Goal: Check status: Check status

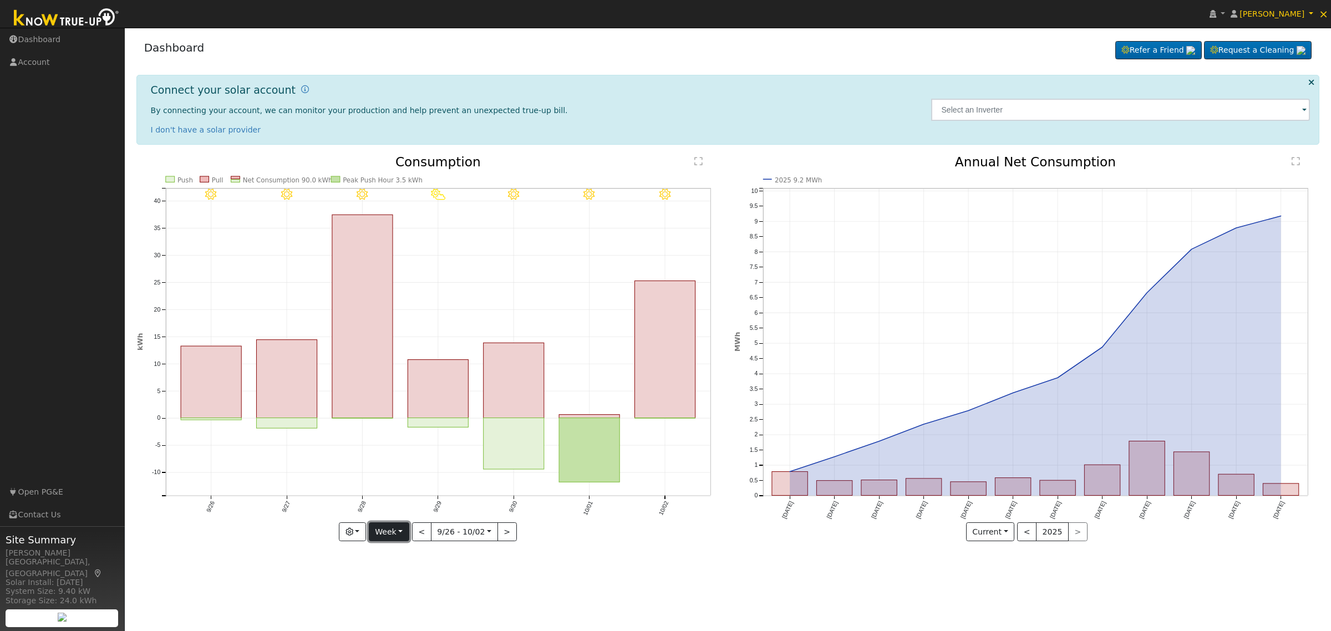
click at [396, 531] on button "Week" at bounding box center [389, 531] width 40 height 19
click at [408, 589] on link "Month" at bounding box center [407, 586] width 77 height 16
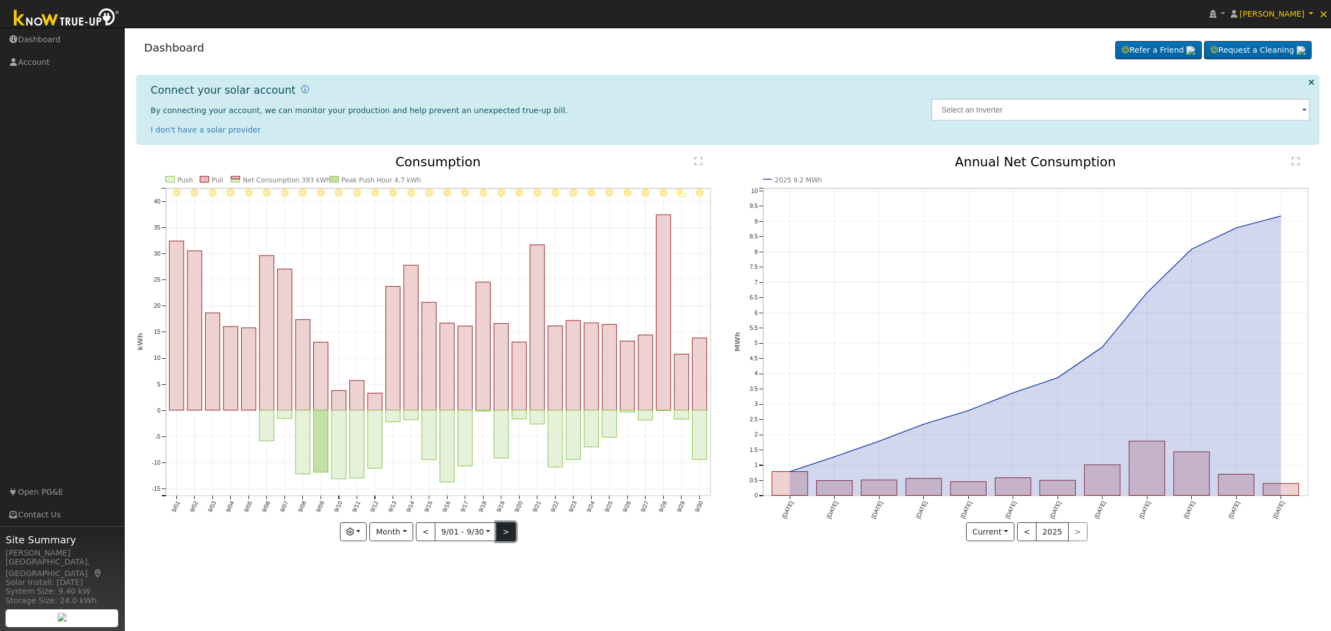
click at [503, 533] on button ">" at bounding box center [505, 531] width 19 height 19
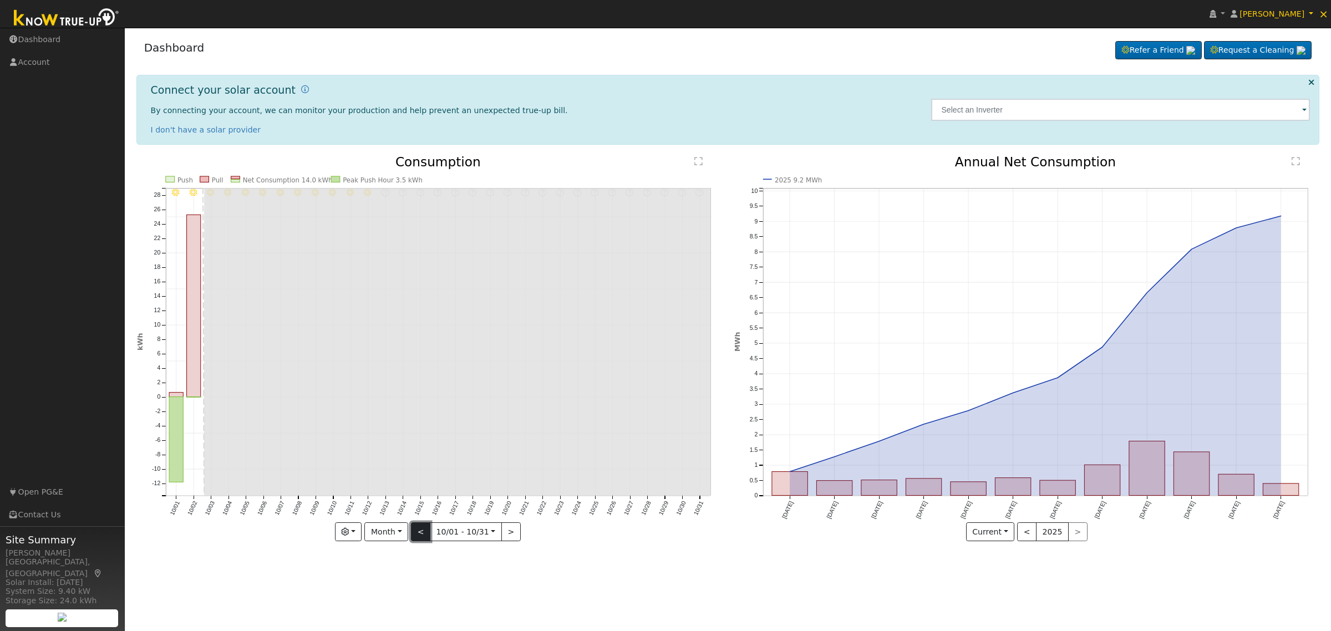
click at [425, 533] on button "<" at bounding box center [420, 531] width 19 height 19
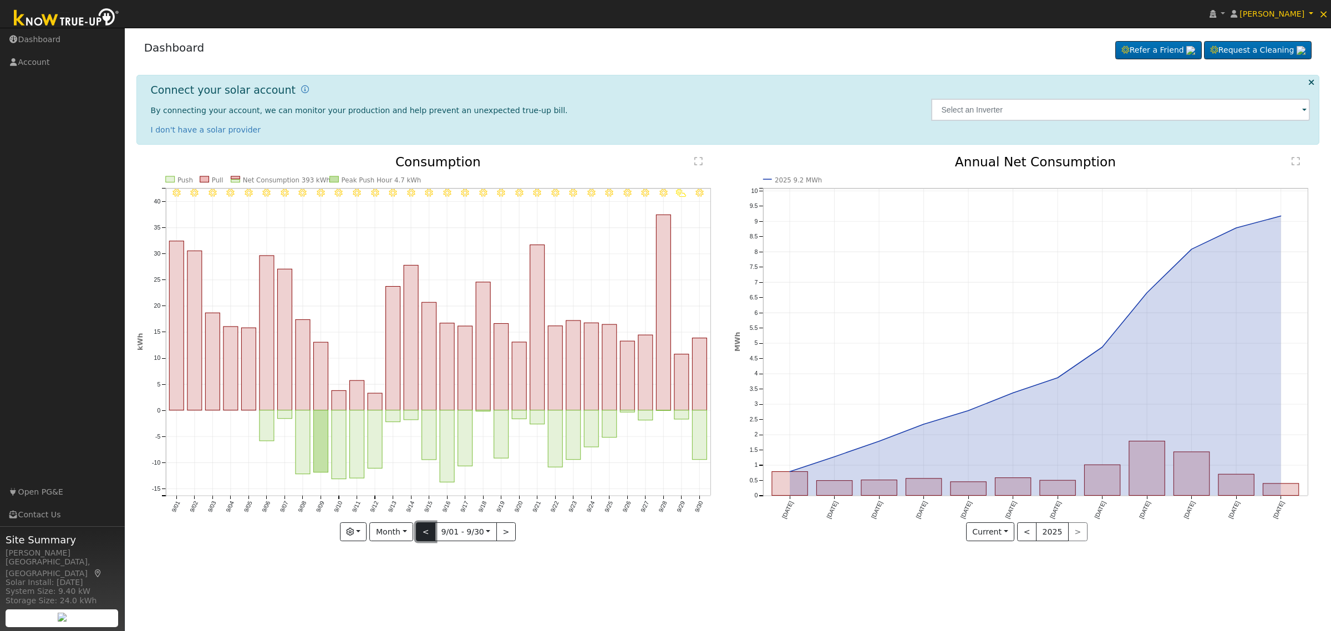
click at [425, 533] on button "<" at bounding box center [425, 531] width 19 height 19
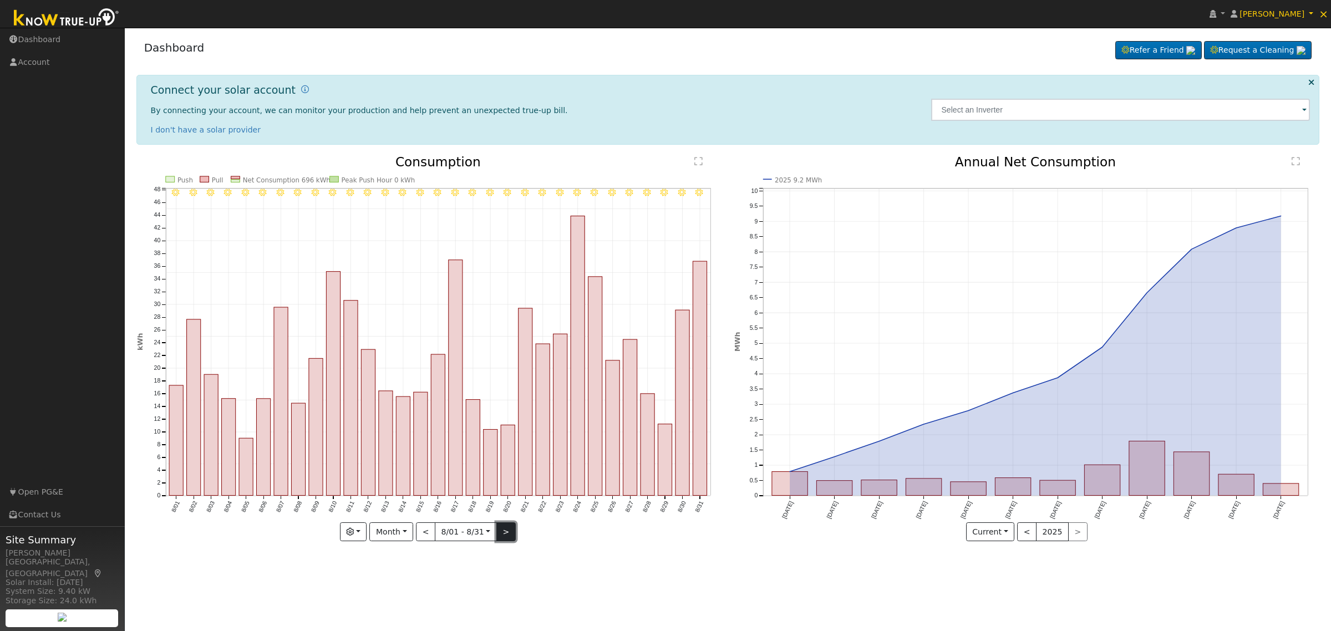
click at [505, 535] on button ">" at bounding box center [505, 531] width 19 height 19
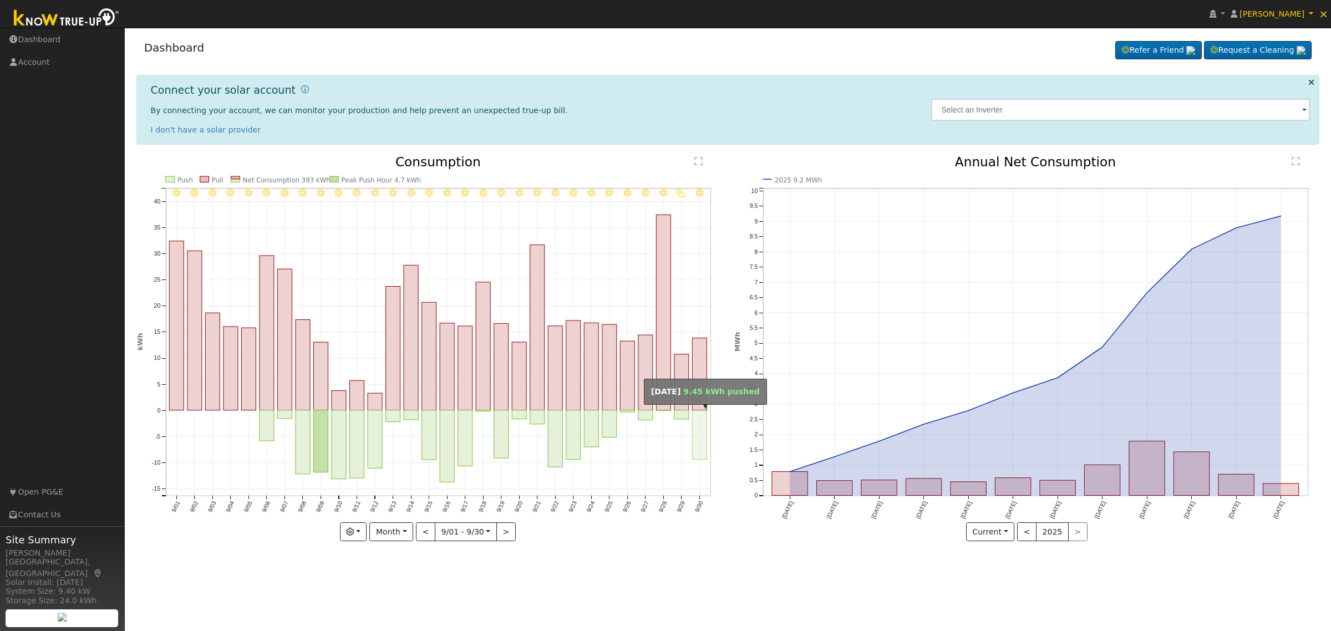
click at [698, 431] on rect "onclick=""" at bounding box center [699, 434] width 14 height 49
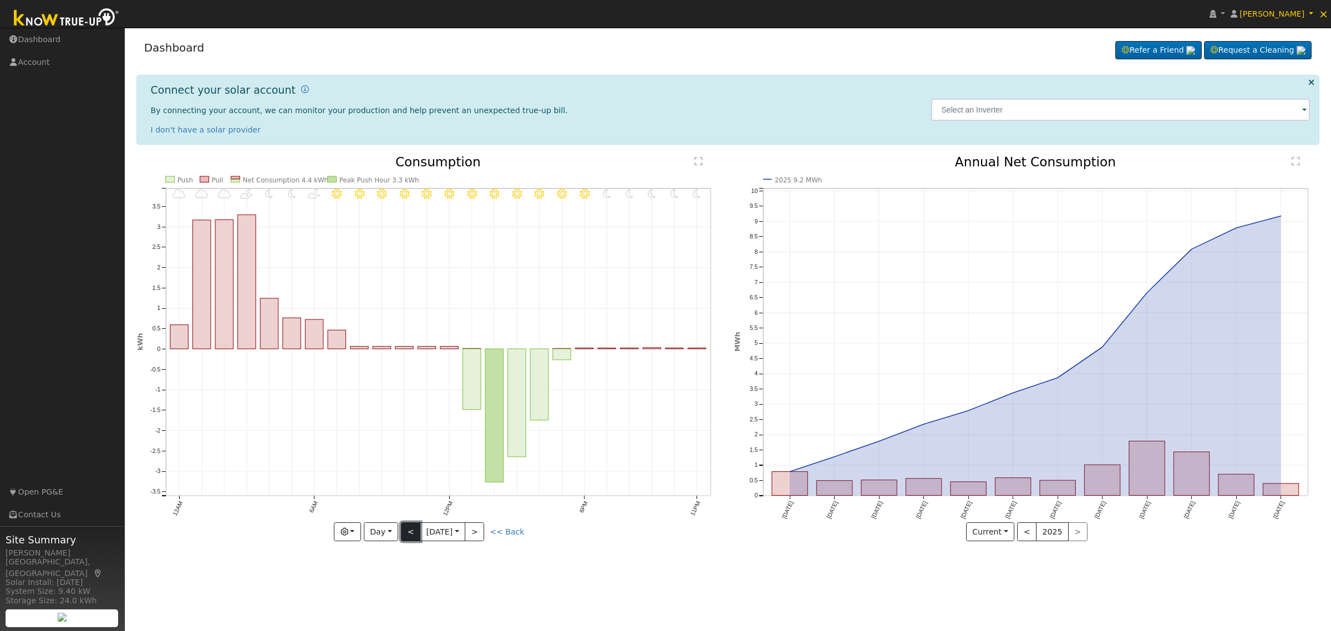
click at [406, 532] on button "<" at bounding box center [410, 531] width 19 height 19
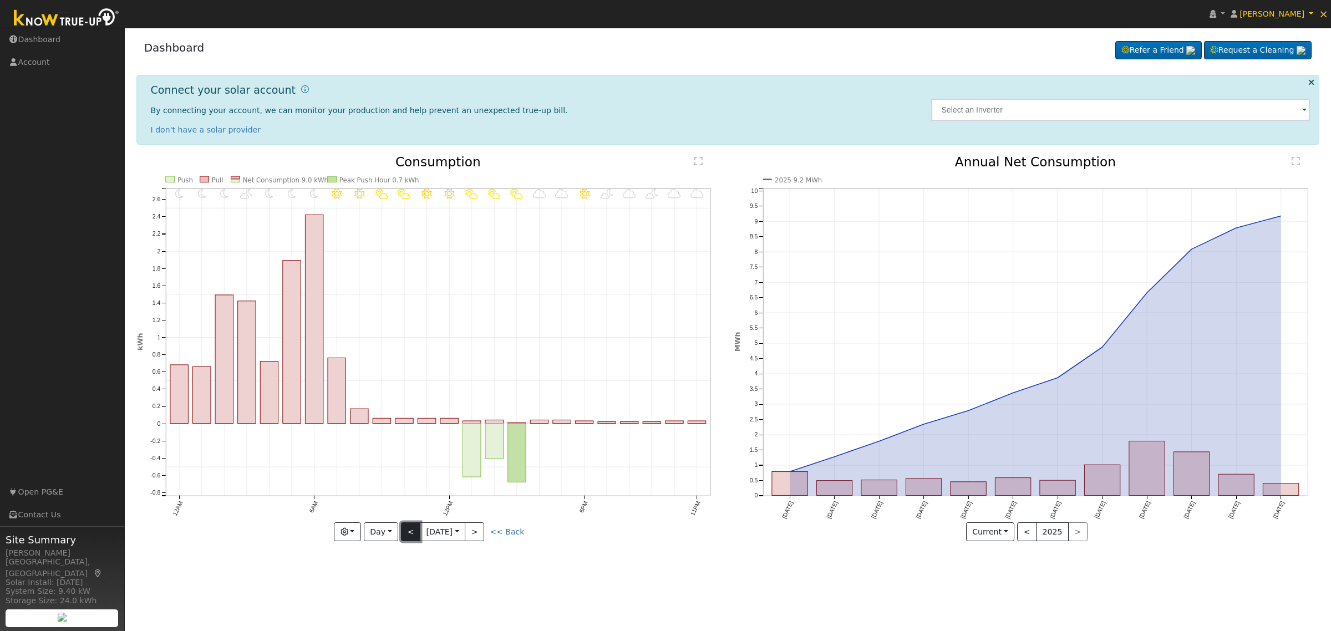
click at [414, 528] on button "<" at bounding box center [410, 531] width 19 height 19
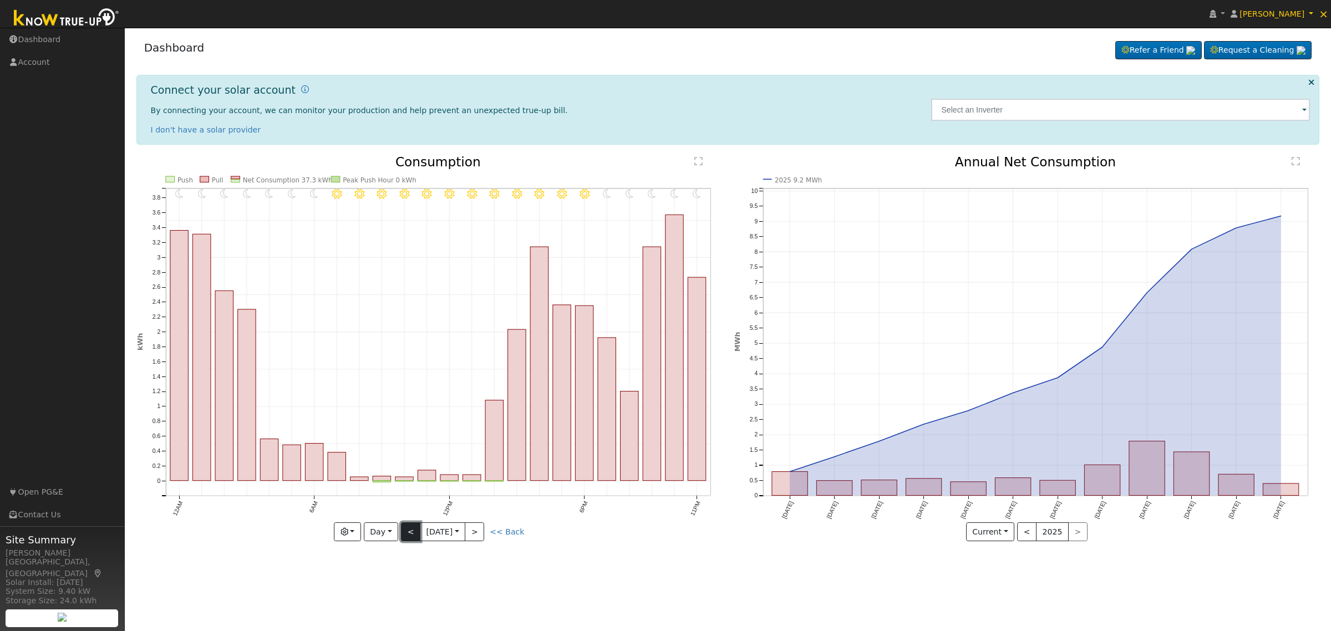
click at [414, 525] on button "<" at bounding box center [410, 531] width 19 height 19
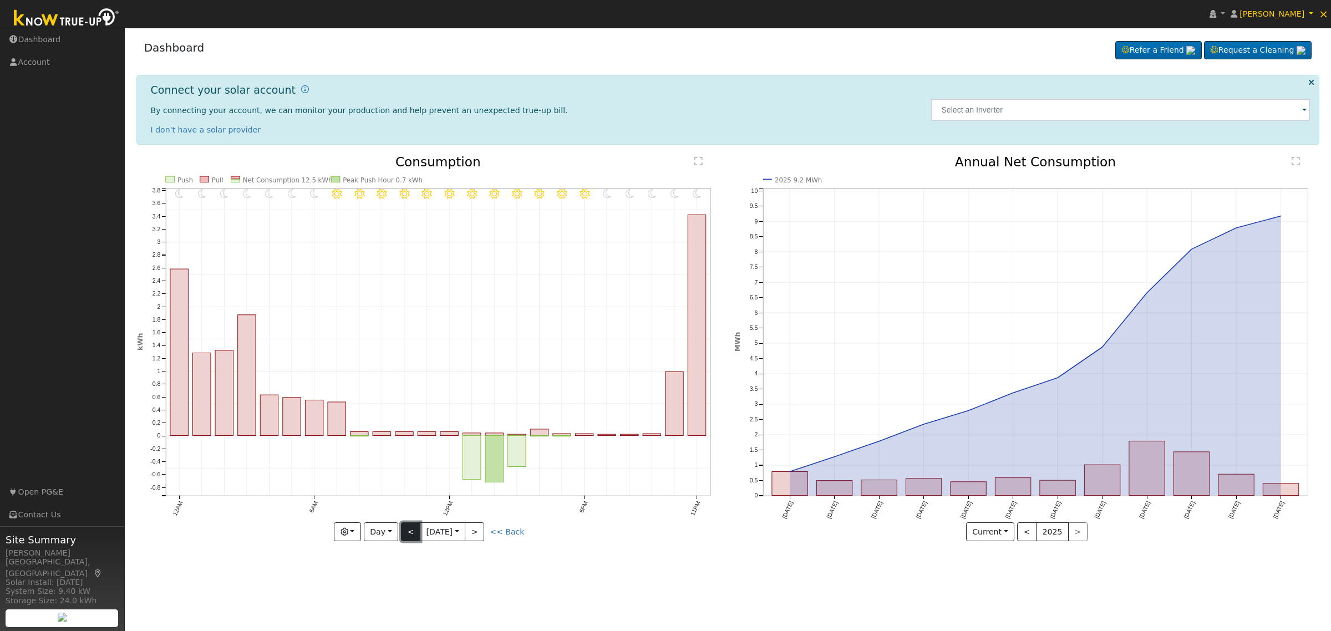
click at [414, 525] on button "<" at bounding box center [410, 531] width 19 height 19
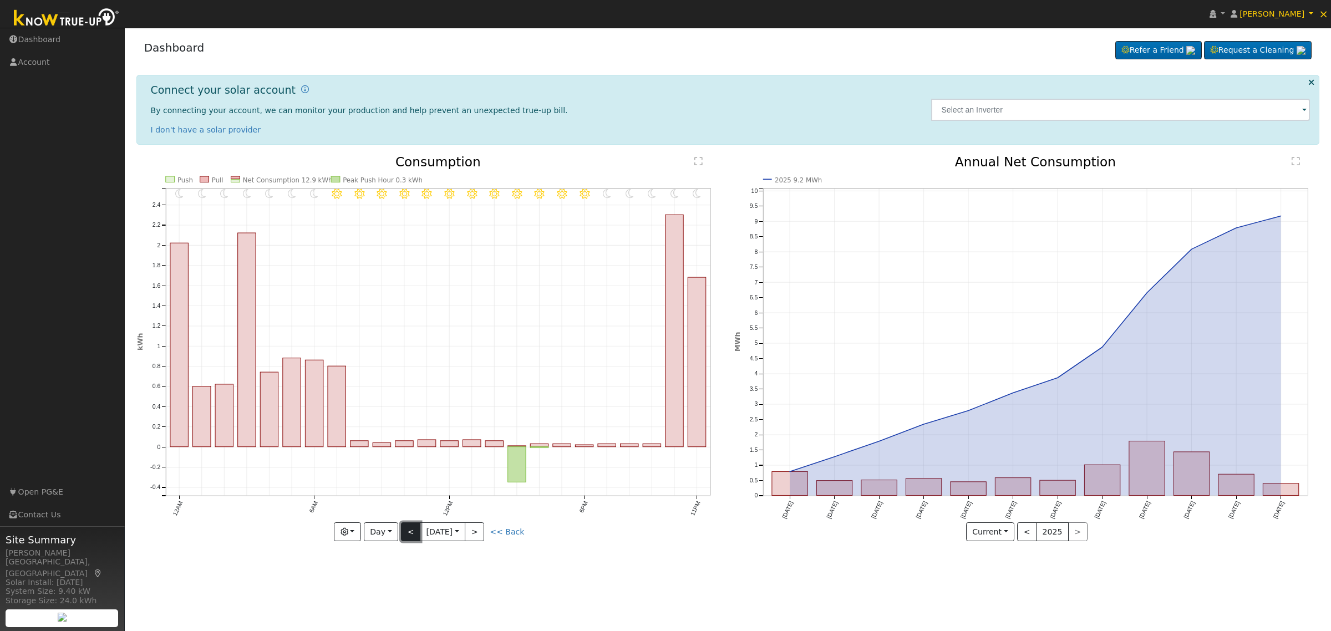
click at [408, 536] on button "<" at bounding box center [410, 531] width 19 height 19
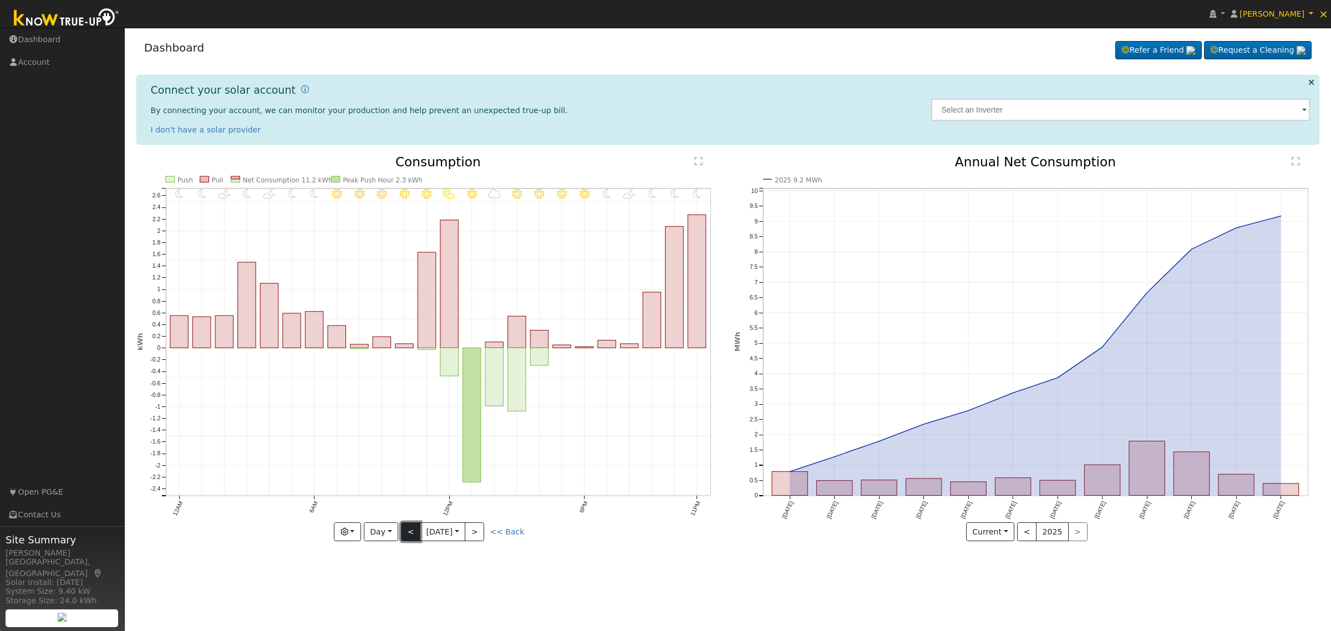
click at [406, 535] on button "<" at bounding box center [410, 531] width 19 height 19
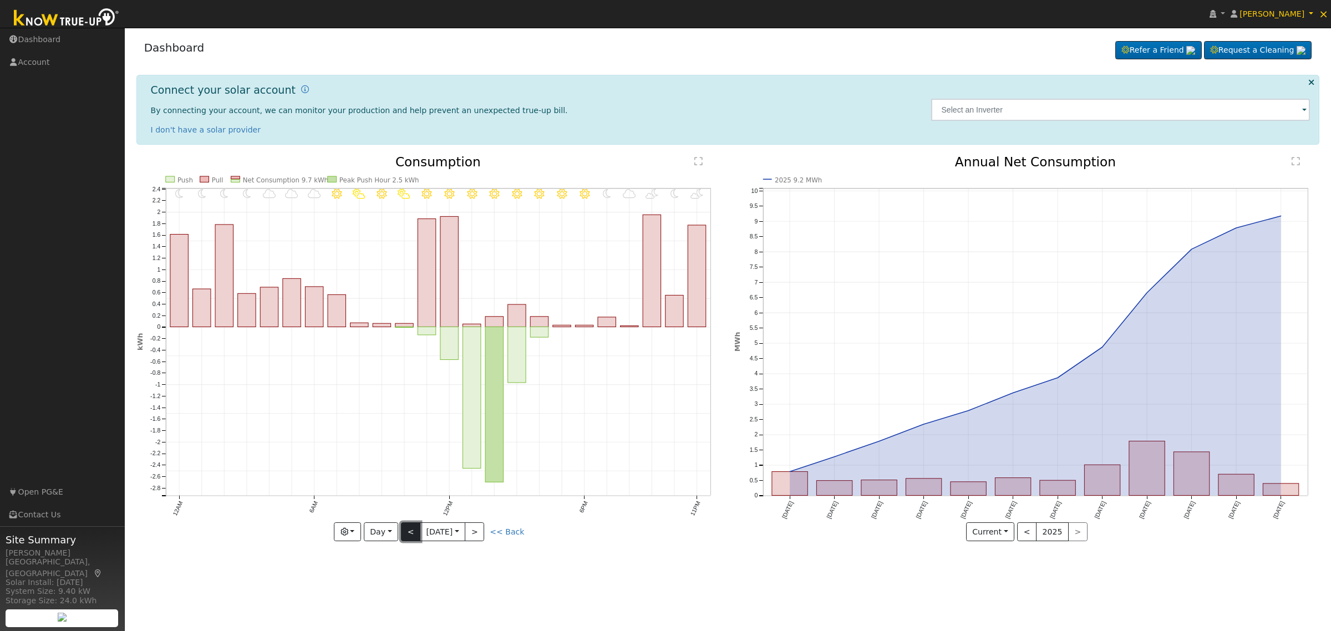
click at [406, 535] on button "<" at bounding box center [410, 531] width 19 height 19
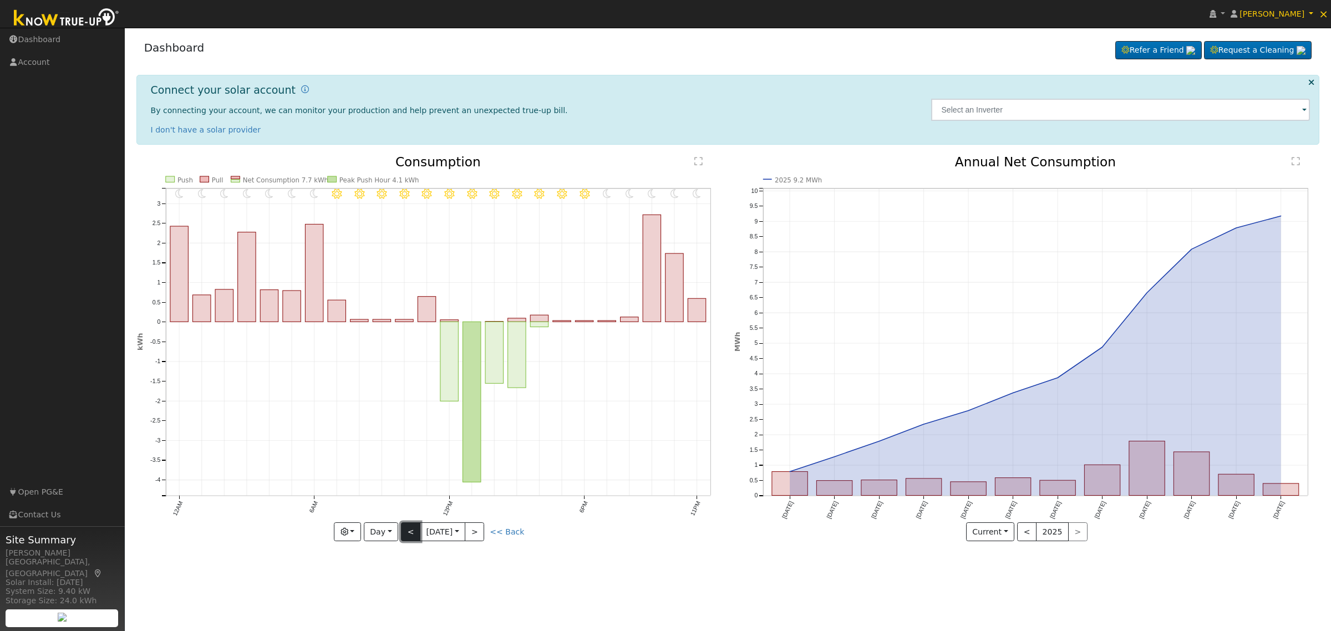
click at [406, 535] on button "<" at bounding box center [410, 531] width 19 height 19
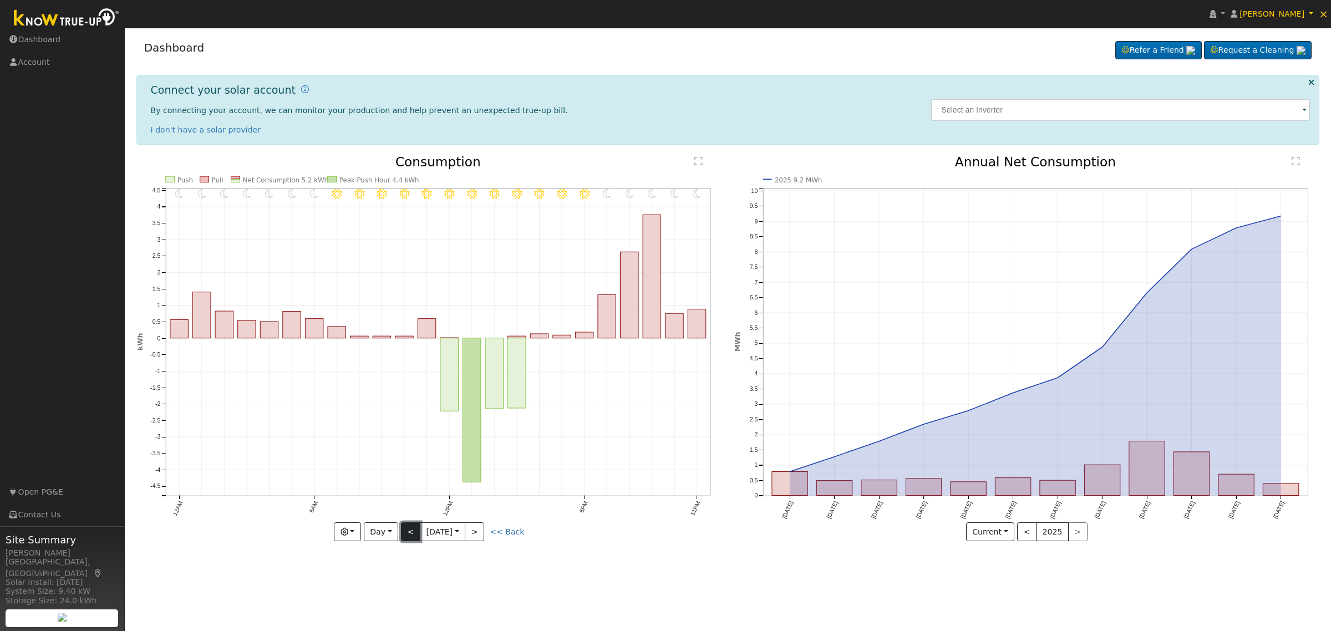
click at [406, 535] on button "<" at bounding box center [410, 531] width 19 height 19
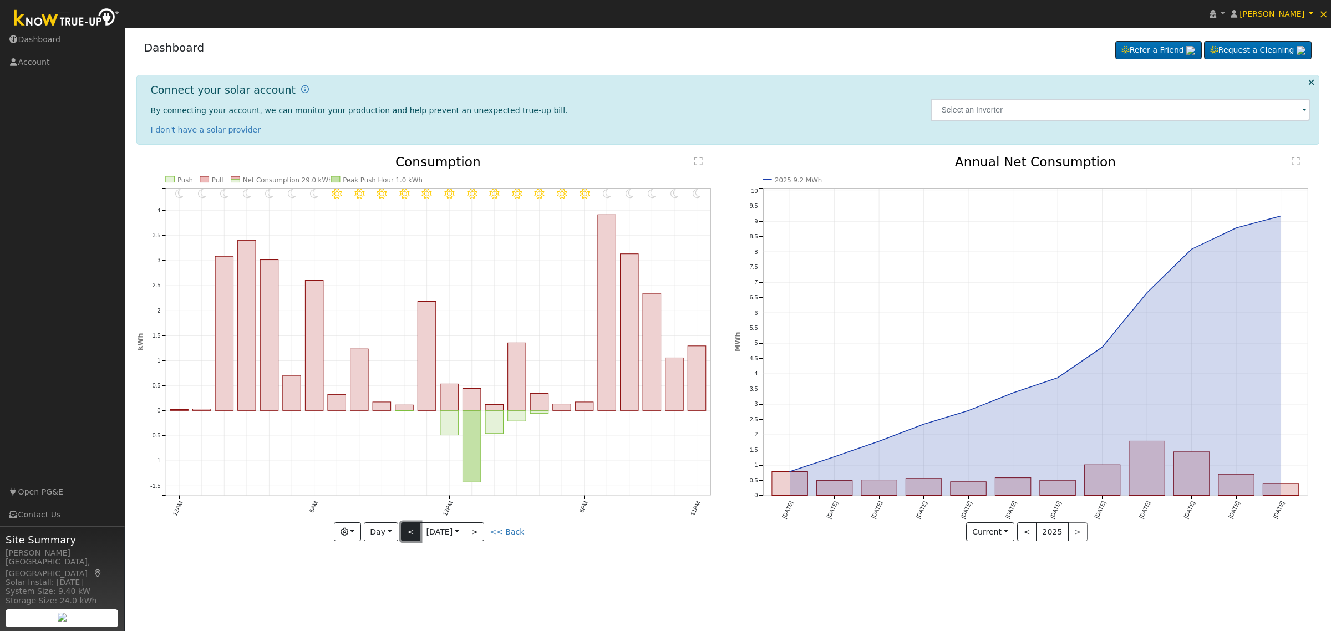
click at [406, 535] on button "<" at bounding box center [410, 531] width 19 height 19
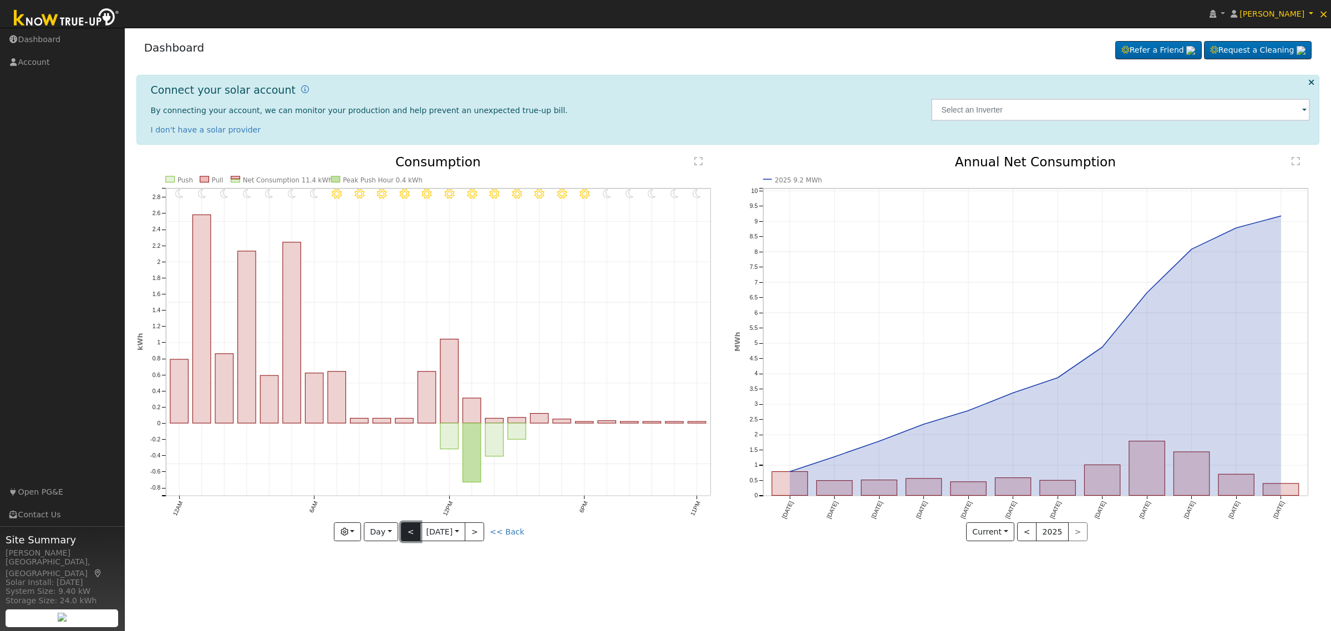
click at [406, 535] on button "<" at bounding box center [410, 531] width 19 height 19
type input "[DATE]"
